Goal: Complete application form

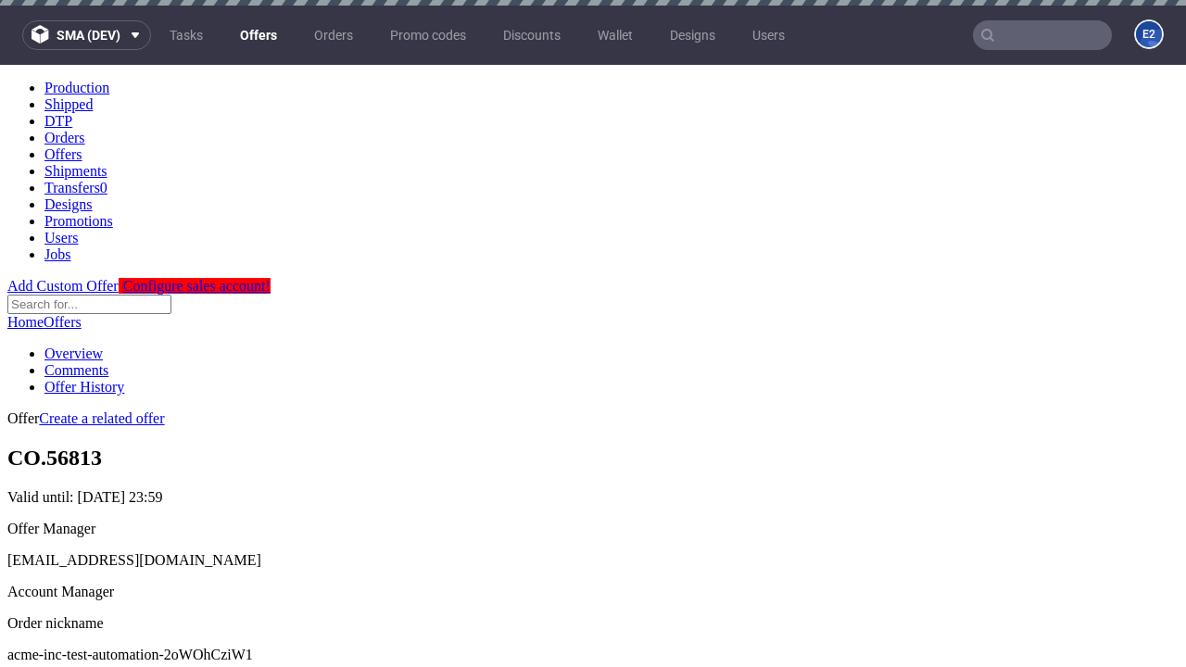
scroll to position [6, 0]
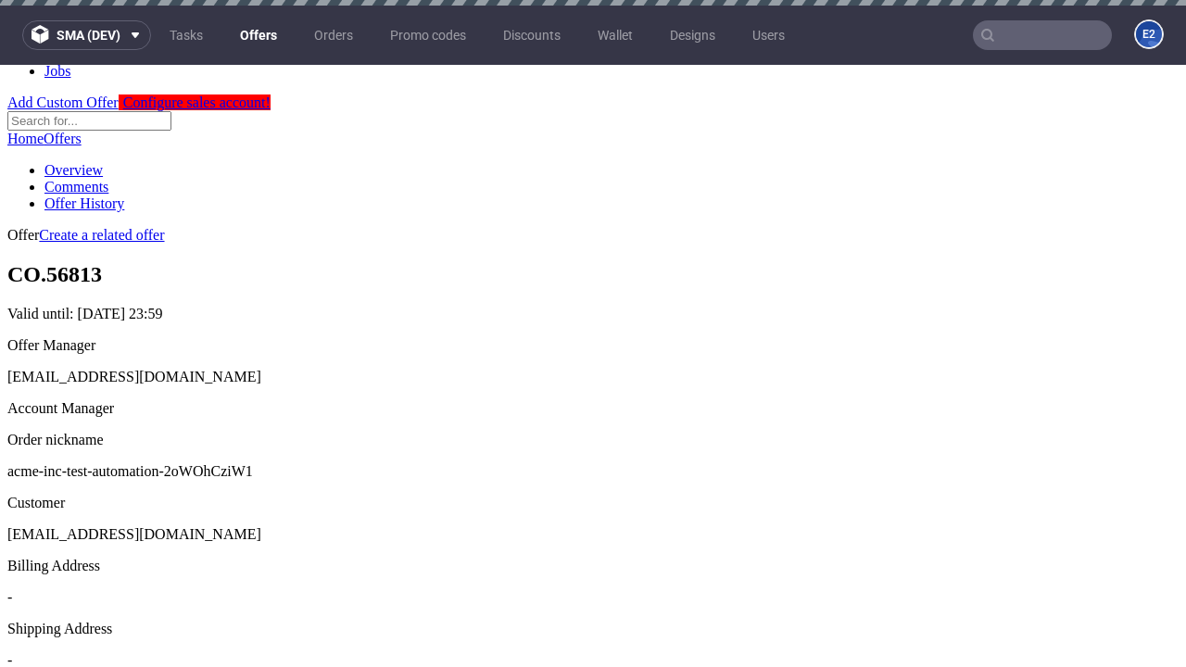
scroll to position [6, 0]
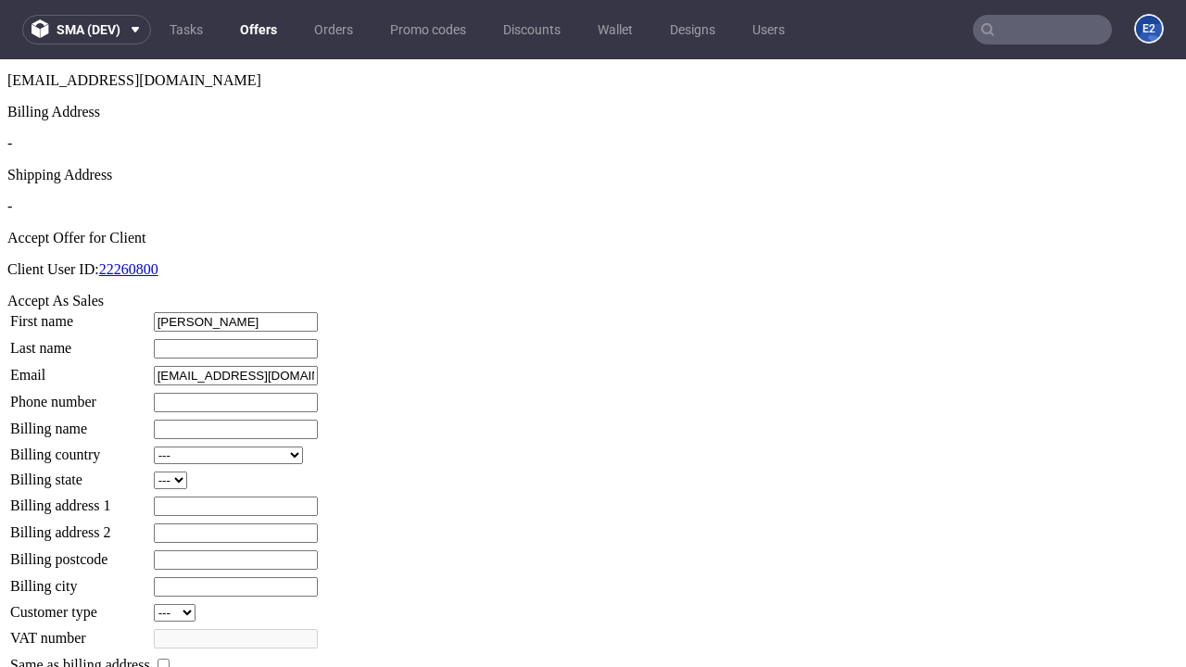
type input "Everardo"
type input "Murray"
type input "1509813888"
type input "Leonard.Larkin-Wintheiser32"
select select "13"
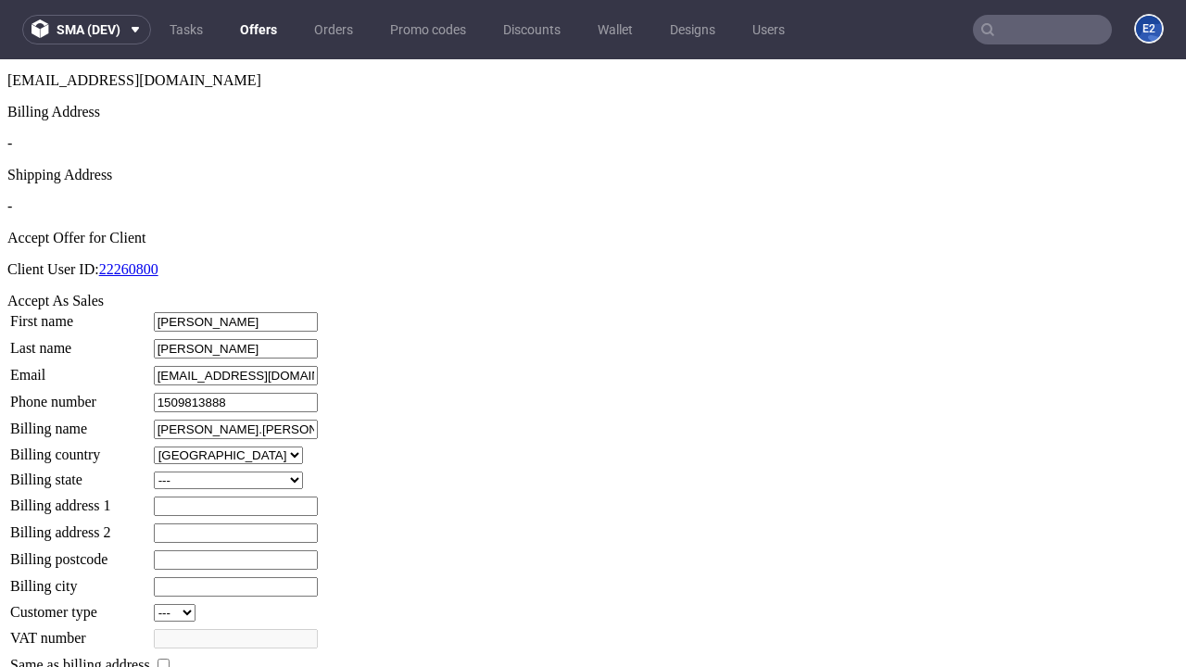
select select "132"
type input "Leonard.Larkin-Wintheiser32"
type input "4 Delphine Fold"
type input "CB5 9JQ"
type input "Little Braun"
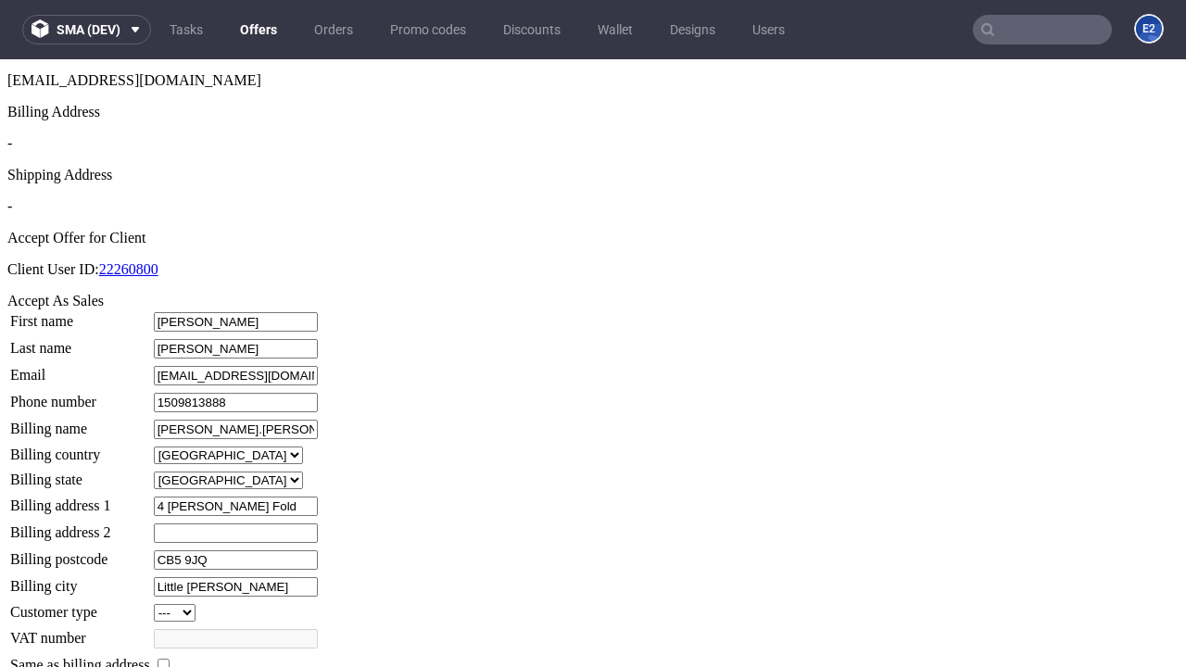
click at [170, 659] on input "checkbox" at bounding box center [164, 665] width 12 height 12
checkbox input "true"
type input "Leonard.Larkin-Wintheiser32"
select select "13"
type input "4 Delphine Fold"
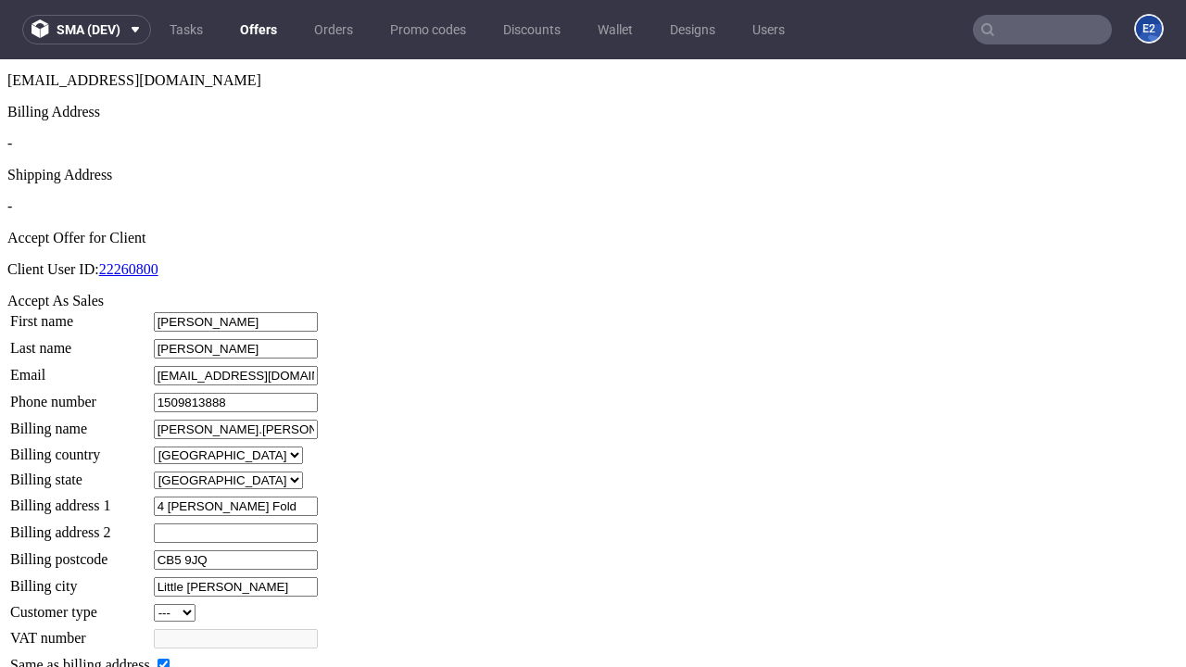
type input "CB5 9JQ"
type input "Little Braun"
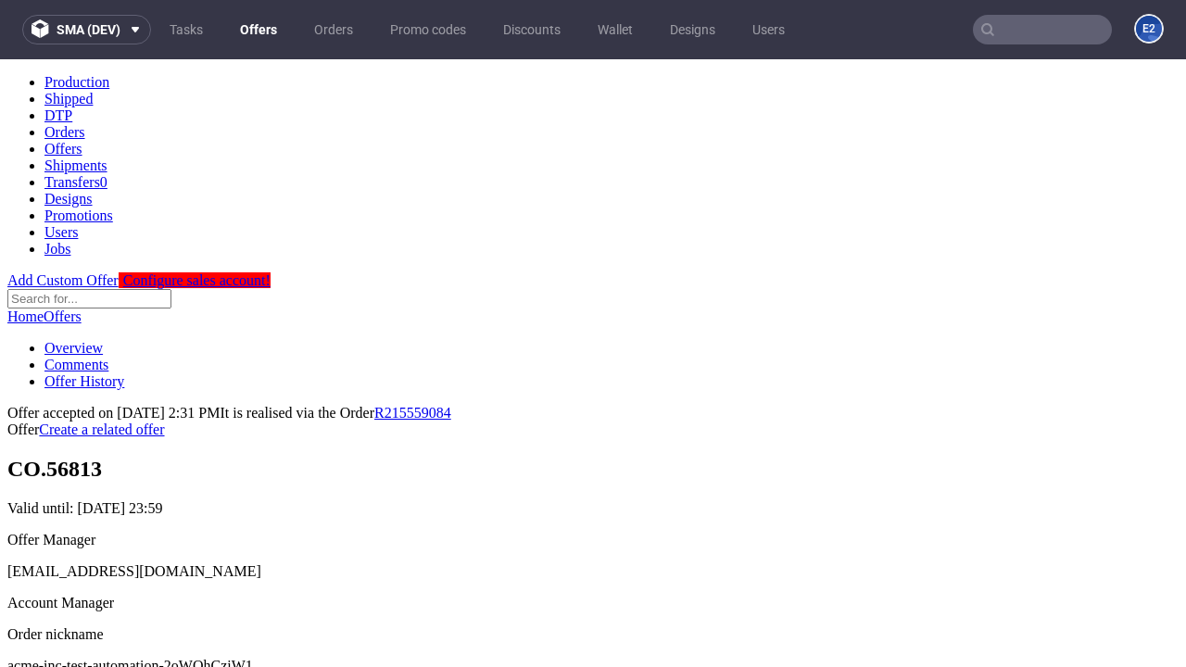
scroll to position [0, 0]
